Goal: Book appointment/travel/reservation

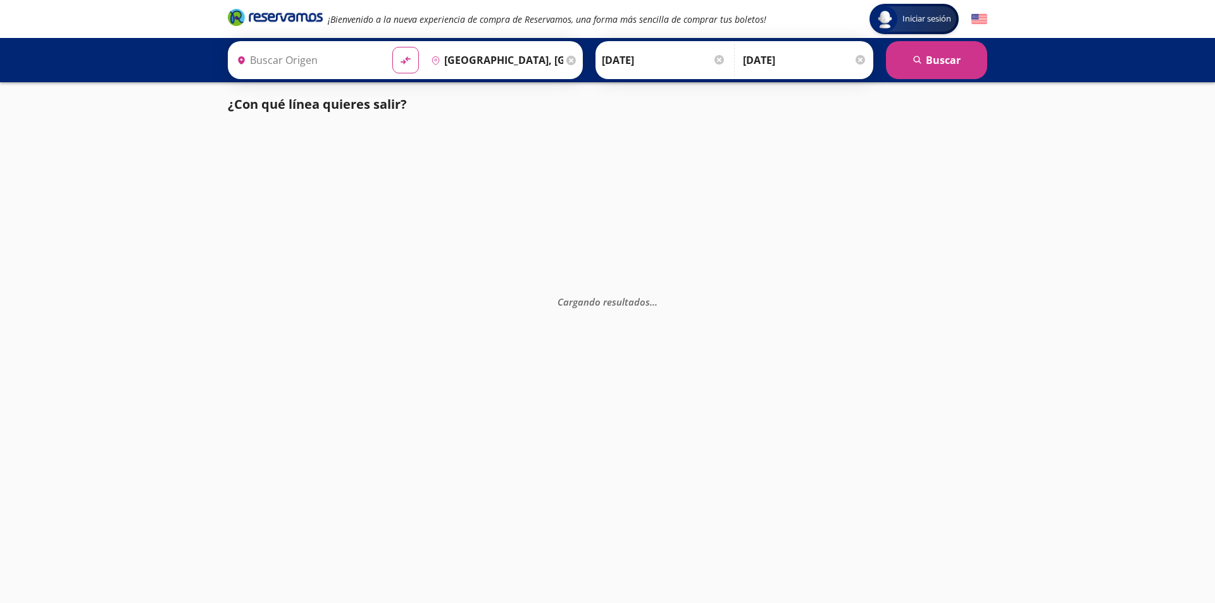
type input "[GEOGRAPHIC_DATA], [GEOGRAPHIC_DATA]"
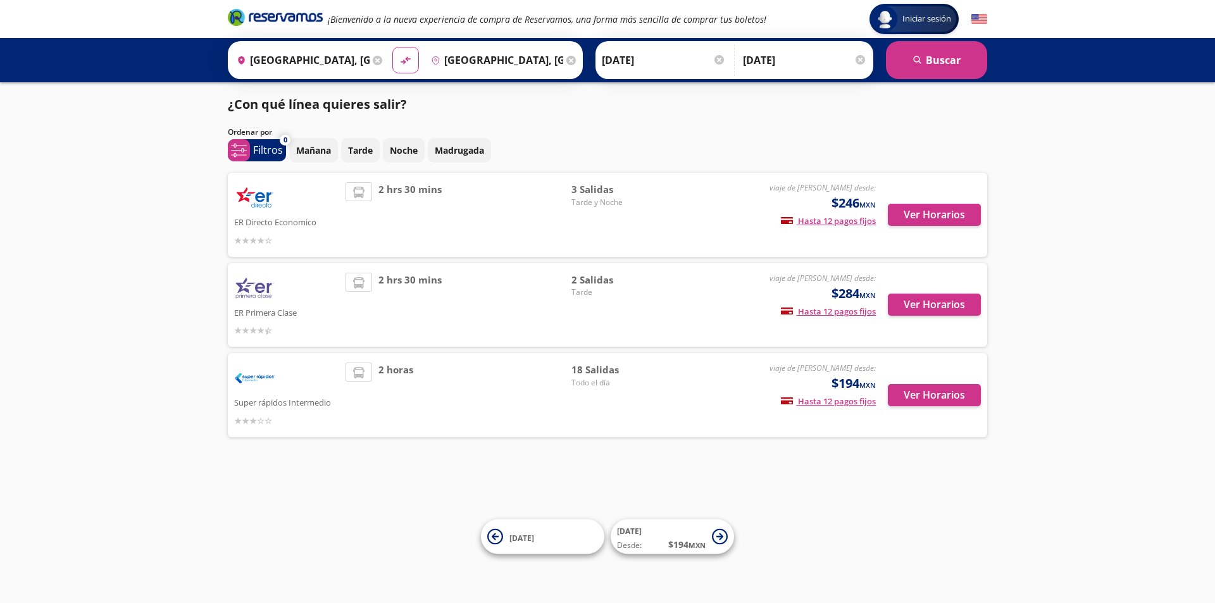
drag, startPoint x: 280, startPoint y: 200, endPoint x: 240, endPoint y: 199, distance: 40.5
click at [240, 199] on div "ER Directo Economico" at bounding box center [286, 214] width 105 height 65
click at [282, 208] on div "ER Directo Economico" at bounding box center [286, 214] width 105 height 65
click at [718, 60] on div at bounding box center [719, 59] width 9 height 9
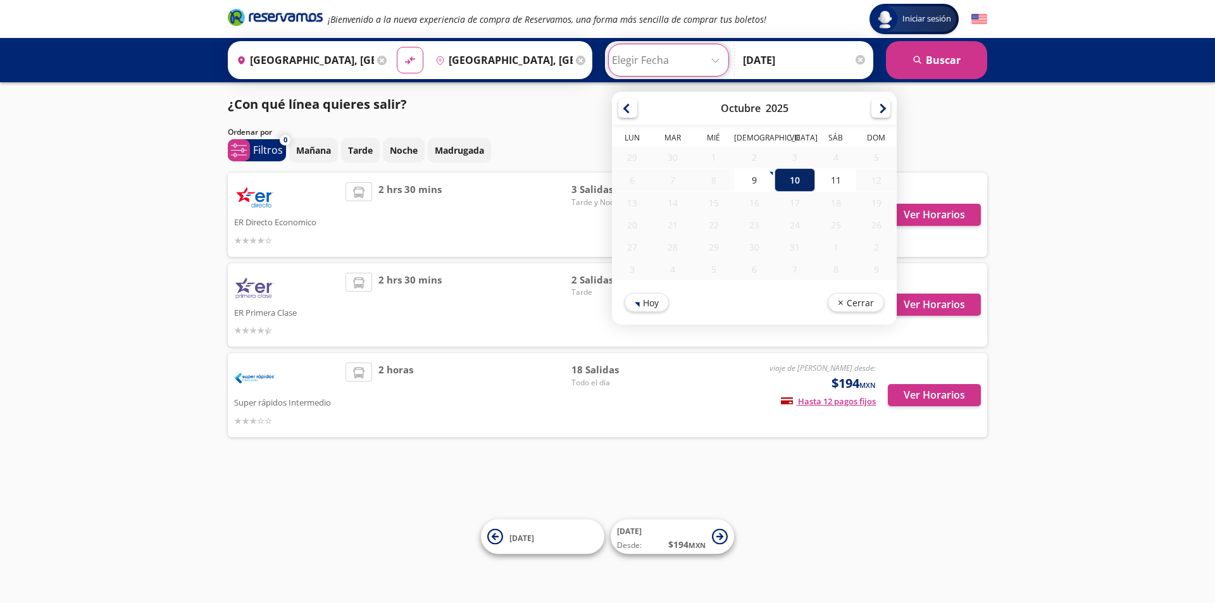
click at [791, 178] on div "10" at bounding box center [795, 179] width 41 height 23
type input "[DATE]"
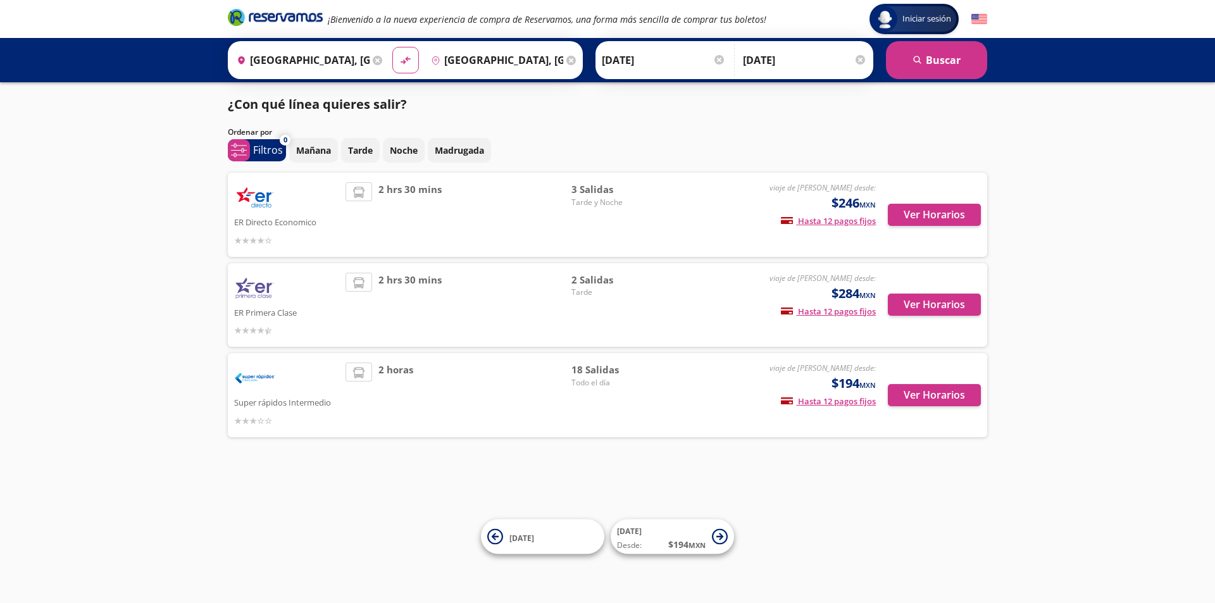
click at [716, 59] on div at bounding box center [719, 59] width 9 height 9
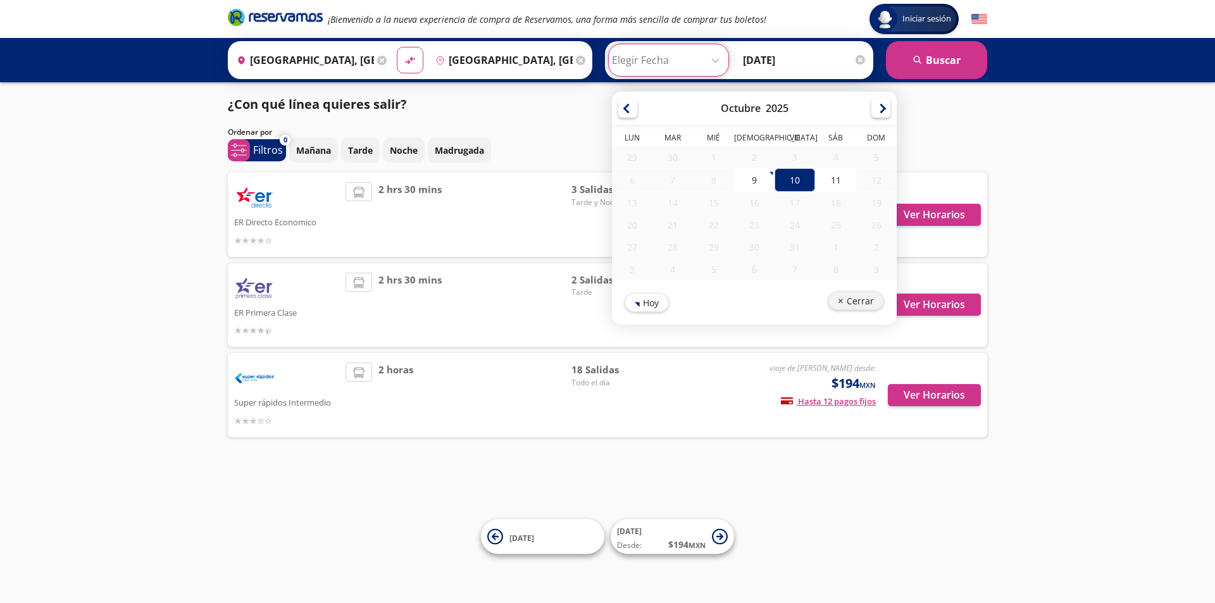
click at [848, 308] on button "Cerrar" at bounding box center [856, 300] width 56 height 19
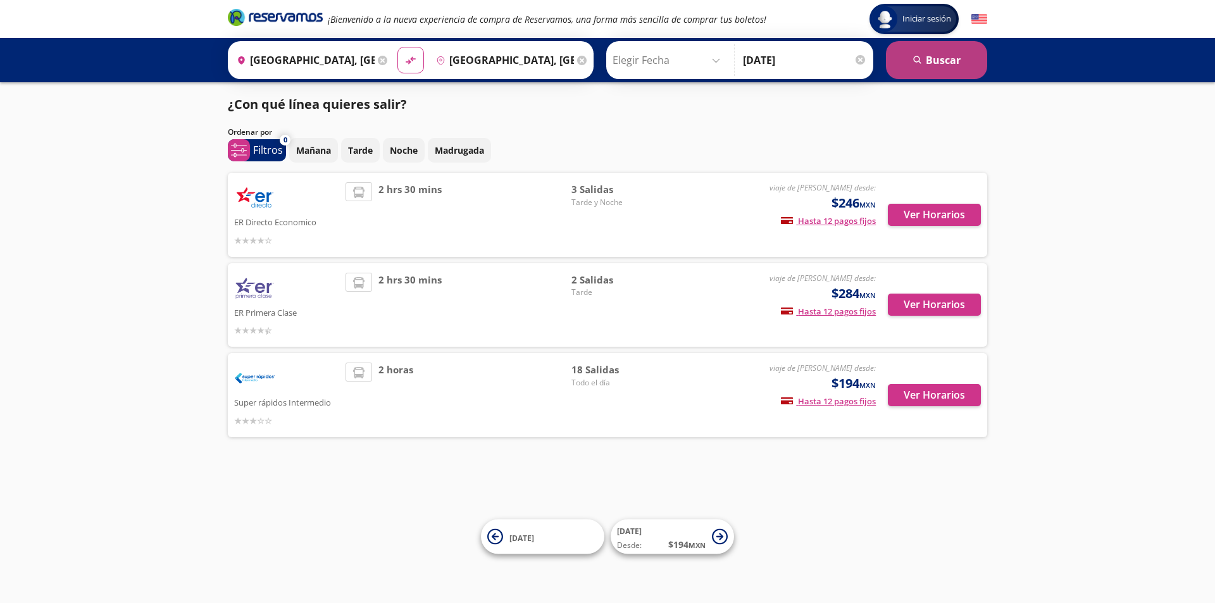
click at [920, 63] on icon "search" at bounding box center [917, 60] width 9 height 9
click at [947, 57] on button "search [GEOGRAPHIC_DATA]" at bounding box center [936, 60] width 101 height 38
